Goal: Find specific page/section: Find specific page/section

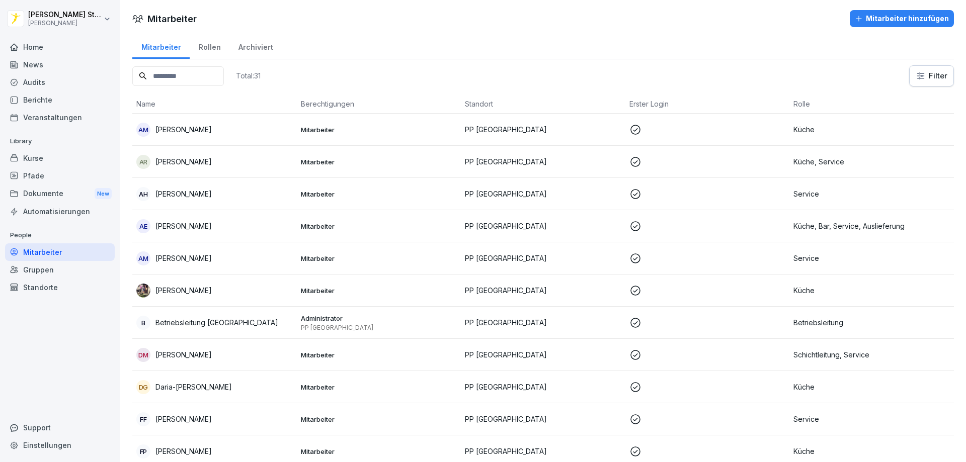
click at [30, 47] on div "Home" at bounding box center [60, 47] width 110 height 18
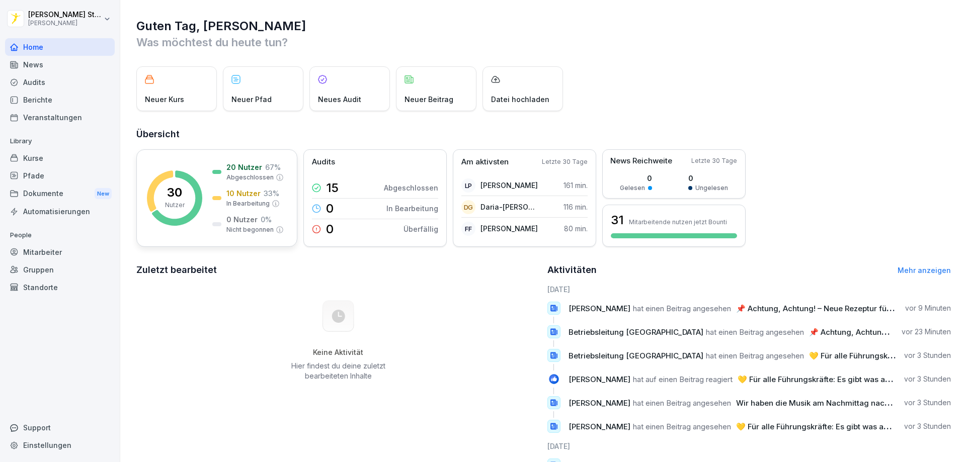
click at [186, 207] on rect at bounding box center [174, 197] width 55 height 55
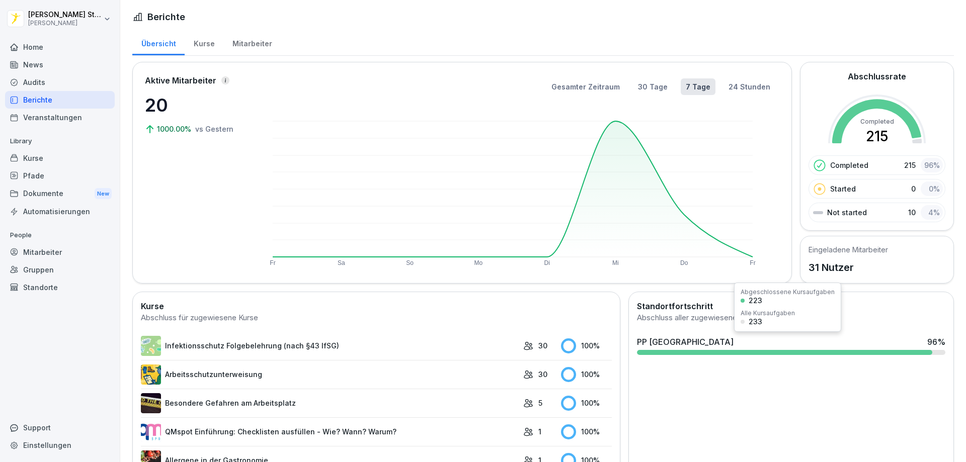
click at [742, 355] on div "PP [GEOGRAPHIC_DATA] 96 %" at bounding box center [791, 345] width 316 height 27
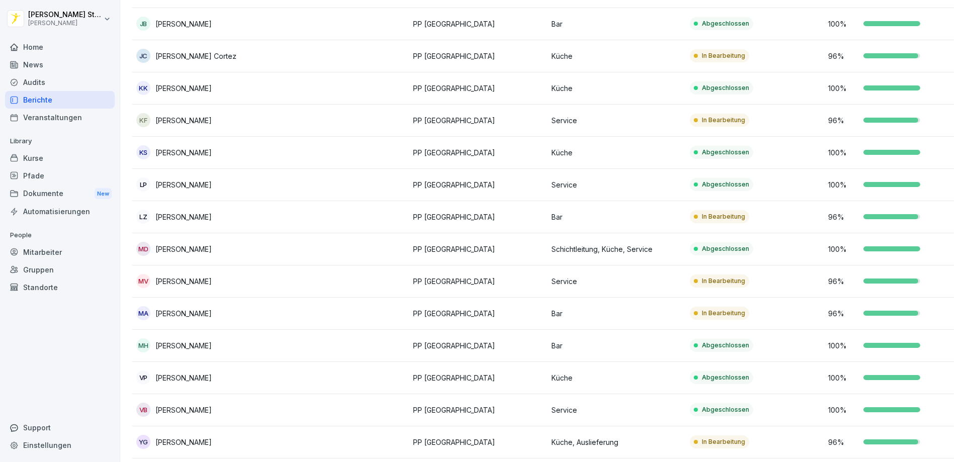
scroll to position [672, 0]
